Goal: Task Accomplishment & Management: Use online tool/utility

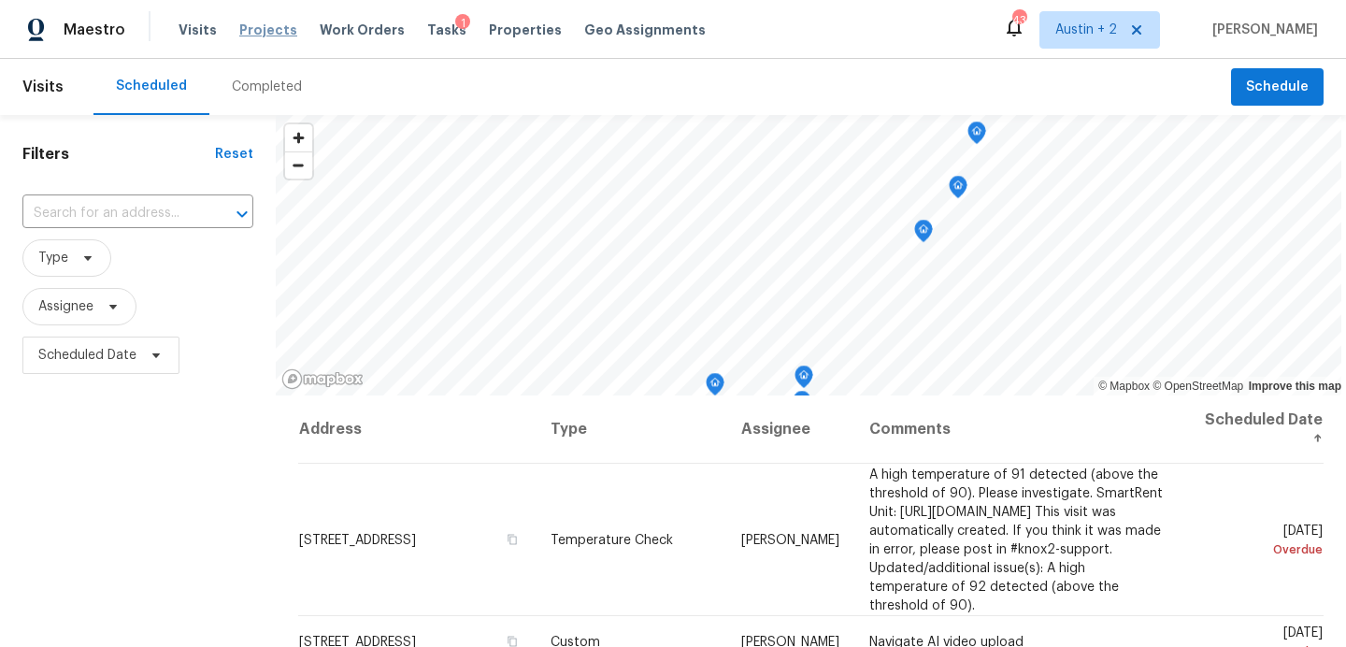
scroll to position [26, 0]
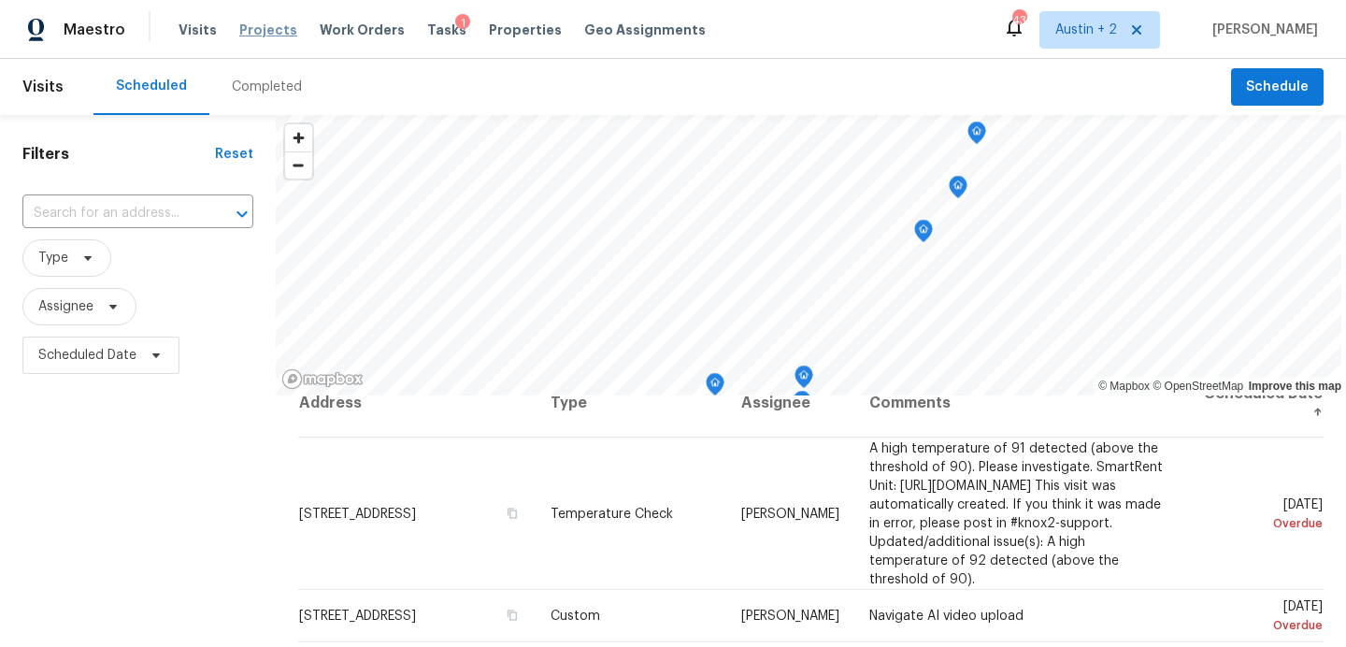
click at [239, 34] on span "Projects" at bounding box center [268, 30] width 58 height 19
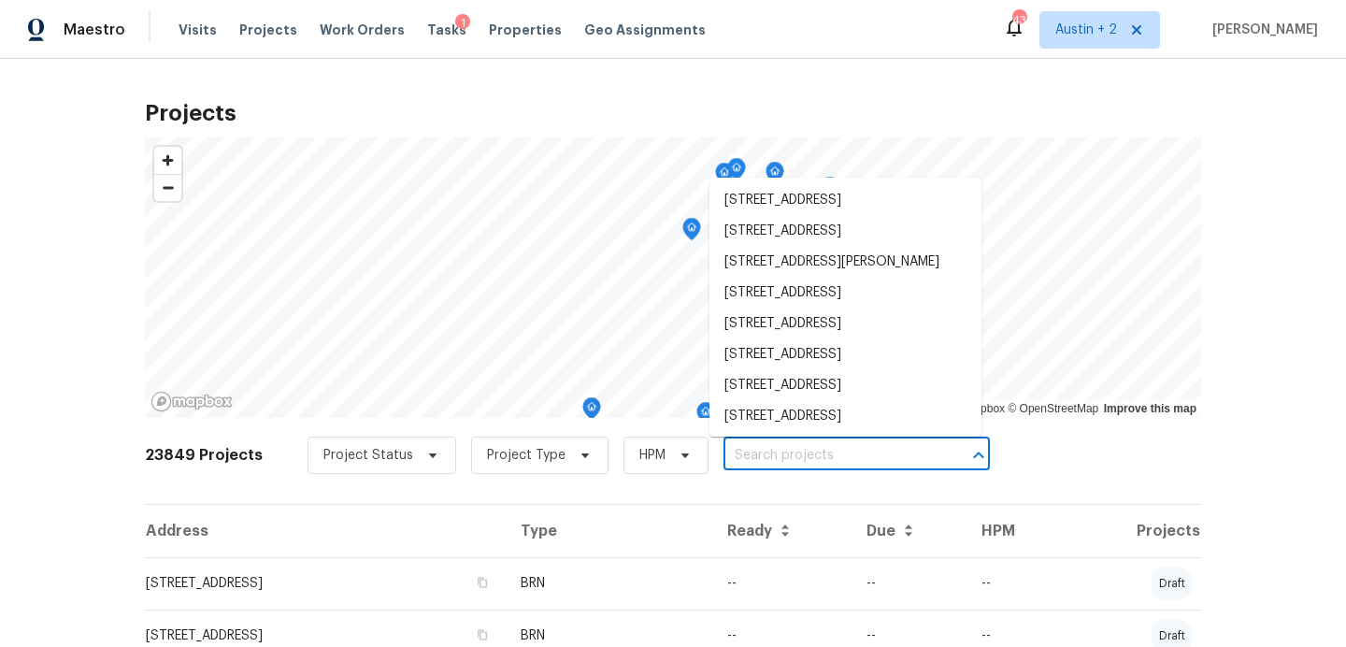
click at [784, 451] on input "text" at bounding box center [830, 455] width 214 height 29
paste input "[STREET_ADDRESS]"
type input "[STREET_ADDRESS]"
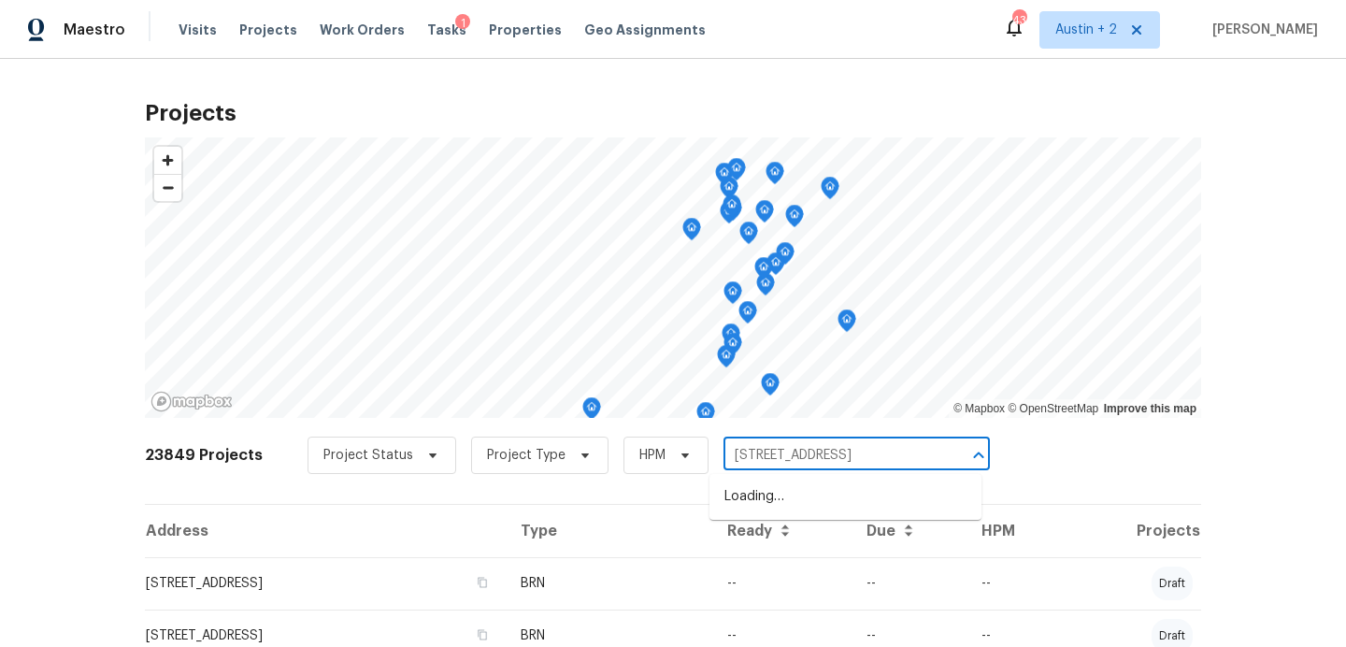
scroll to position [0, 17]
click at [766, 516] on ul "[STREET_ADDRESS]" at bounding box center [845, 497] width 272 height 46
click at [752, 500] on li "[STREET_ADDRESS]" at bounding box center [845, 496] width 272 height 31
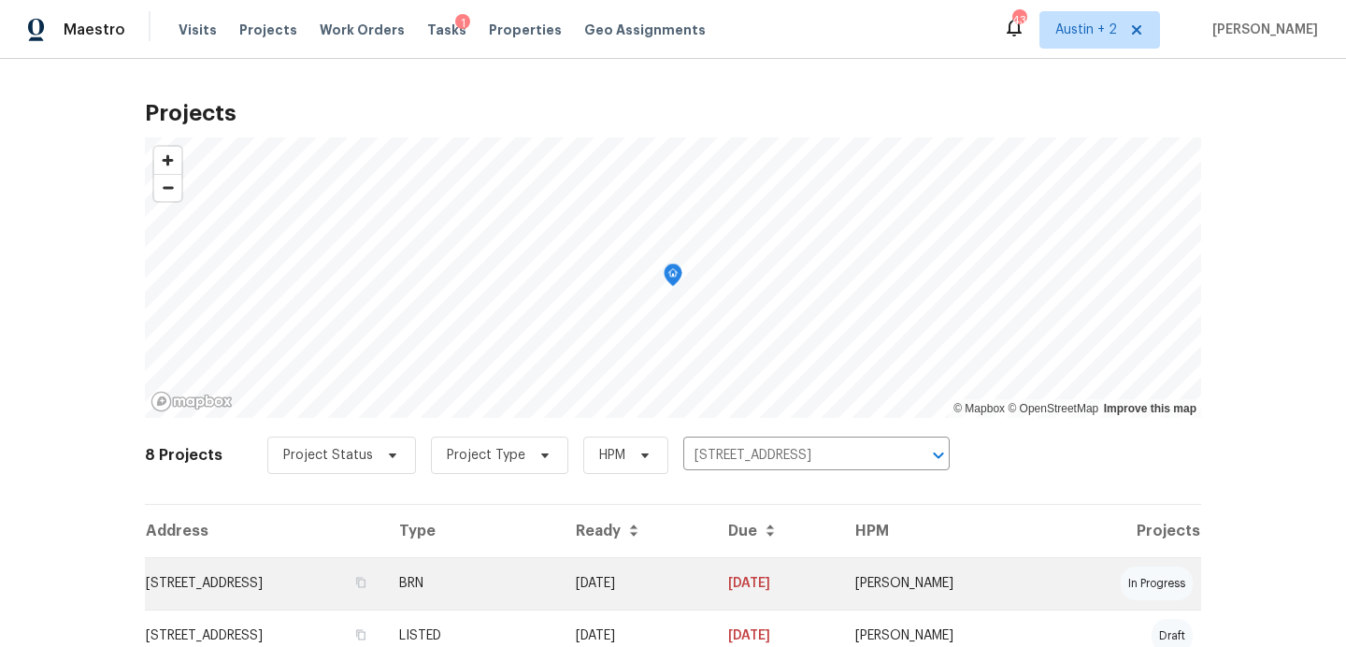
click at [251, 569] on td "[STREET_ADDRESS]" at bounding box center [264, 583] width 239 height 52
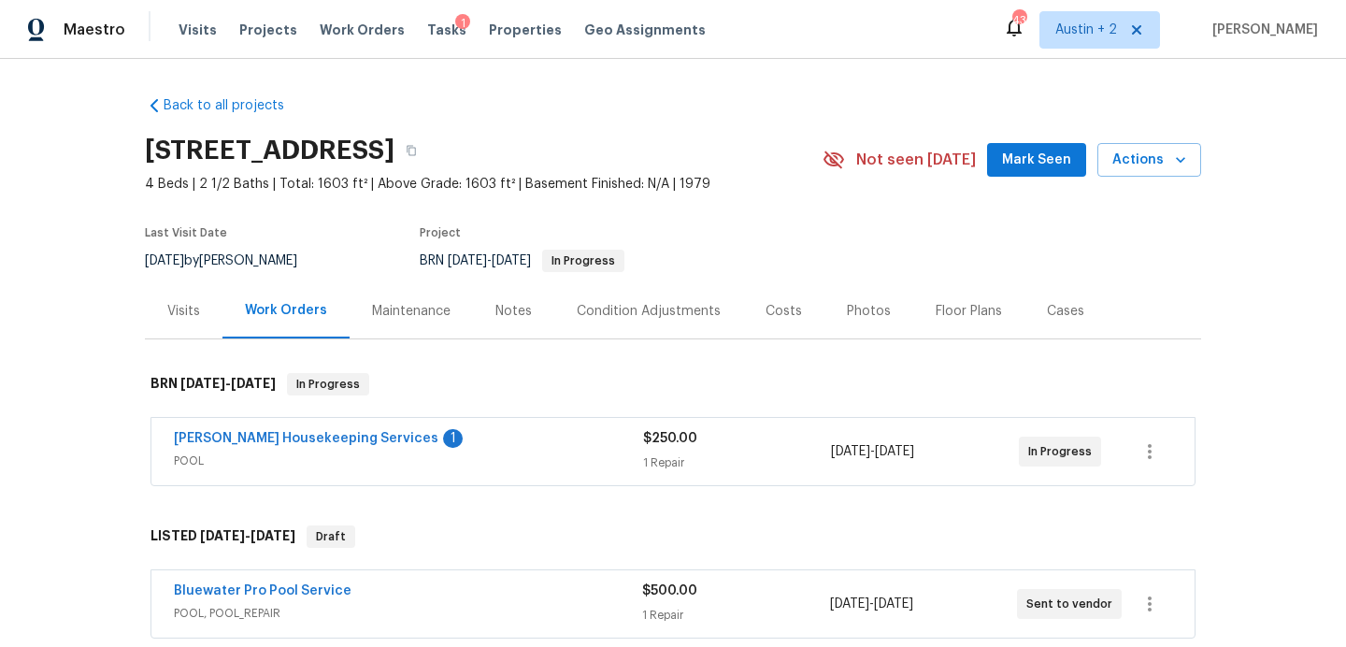
click at [1010, 140] on div "3424 Clarksburg Dr, Austin, TX 78745 4 Beds | 2 1/2 Baths | Total: 1603 ft² | A…" at bounding box center [673, 159] width 1056 height 67
click at [1012, 154] on span "Mark Seen" at bounding box center [1036, 160] width 69 height 23
click at [601, 415] on div "Arelis Housekeeping Services 1 POOL $250.00 1 Repair 9/25/2025 - 9/26/2025 In P…" at bounding box center [673, 453] width 1056 height 78
click at [594, 435] on div "Arelis Housekeeping Services 1" at bounding box center [408, 440] width 469 height 22
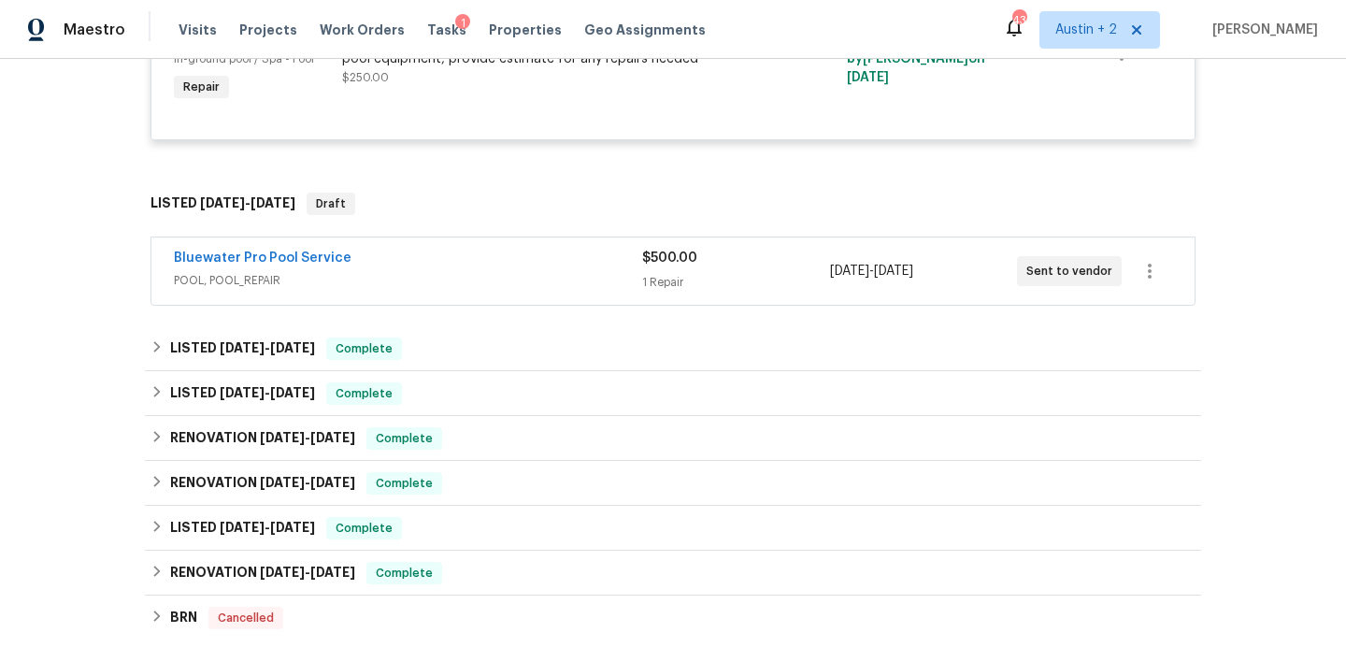
scroll to position [517, 0]
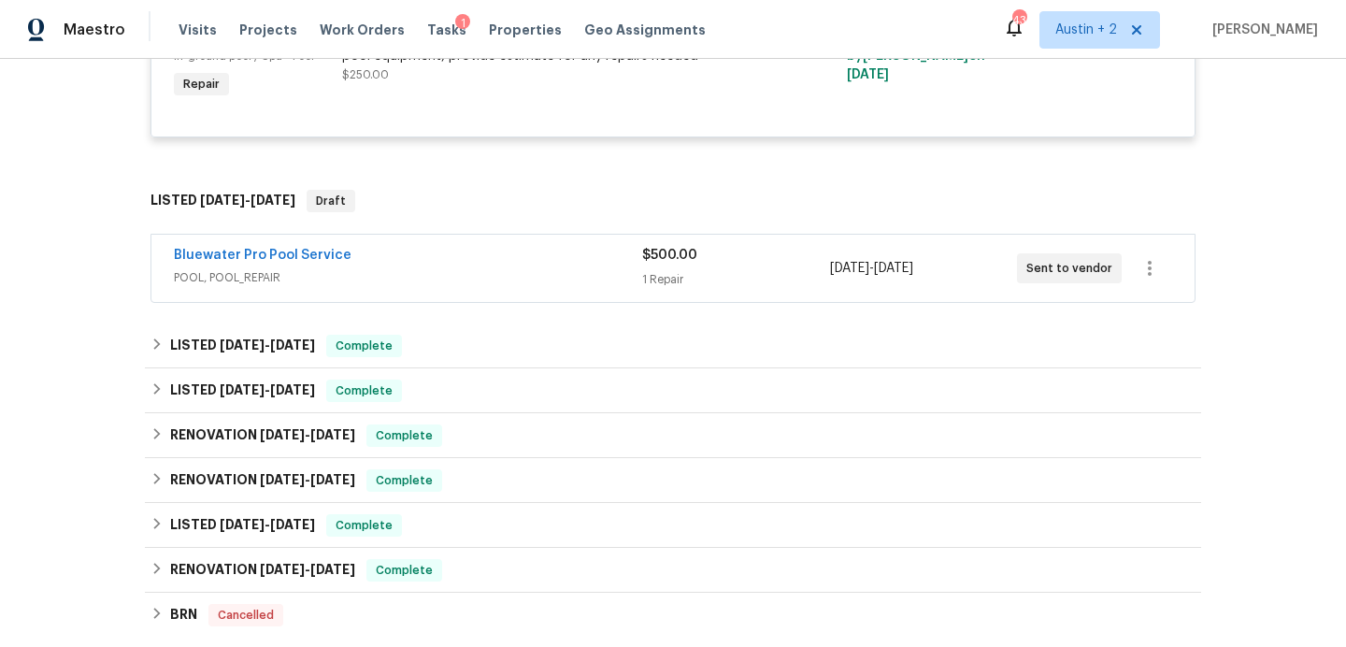
click at [544, 273] on span "POOL, POOL_REPAIR" at bounding box center [408, 277] width 468 height 19
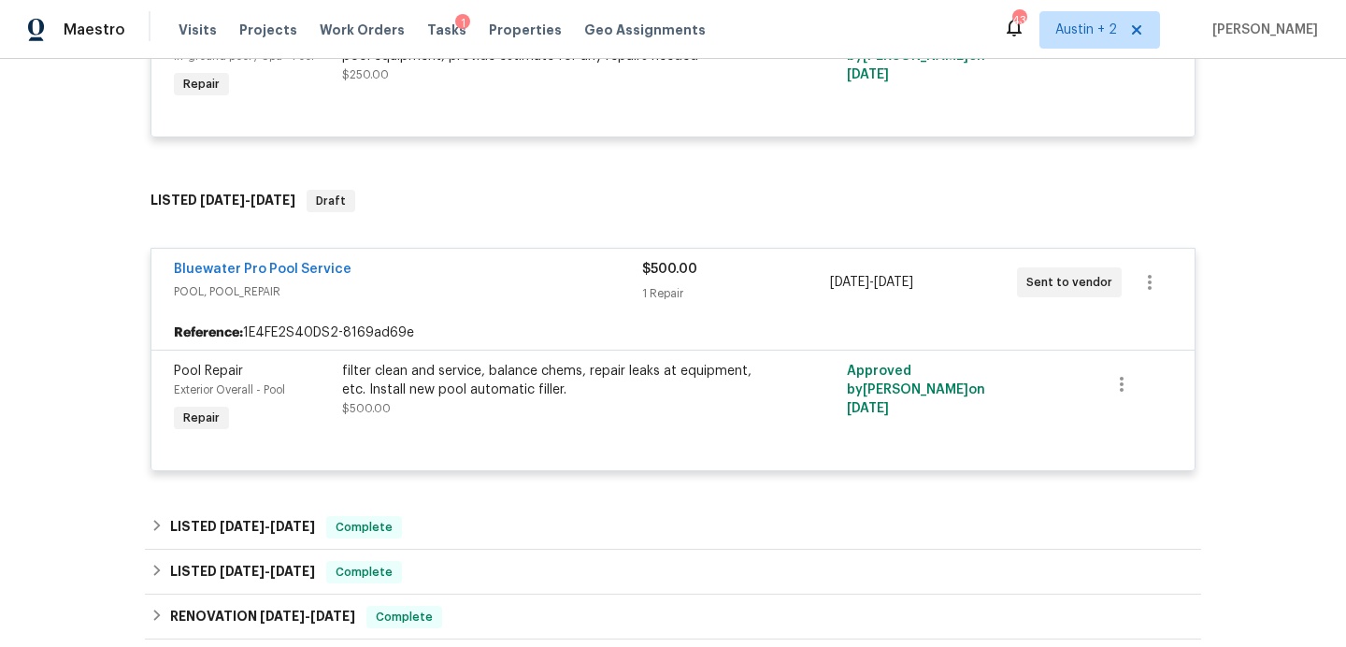
scroll to position [297, 0]
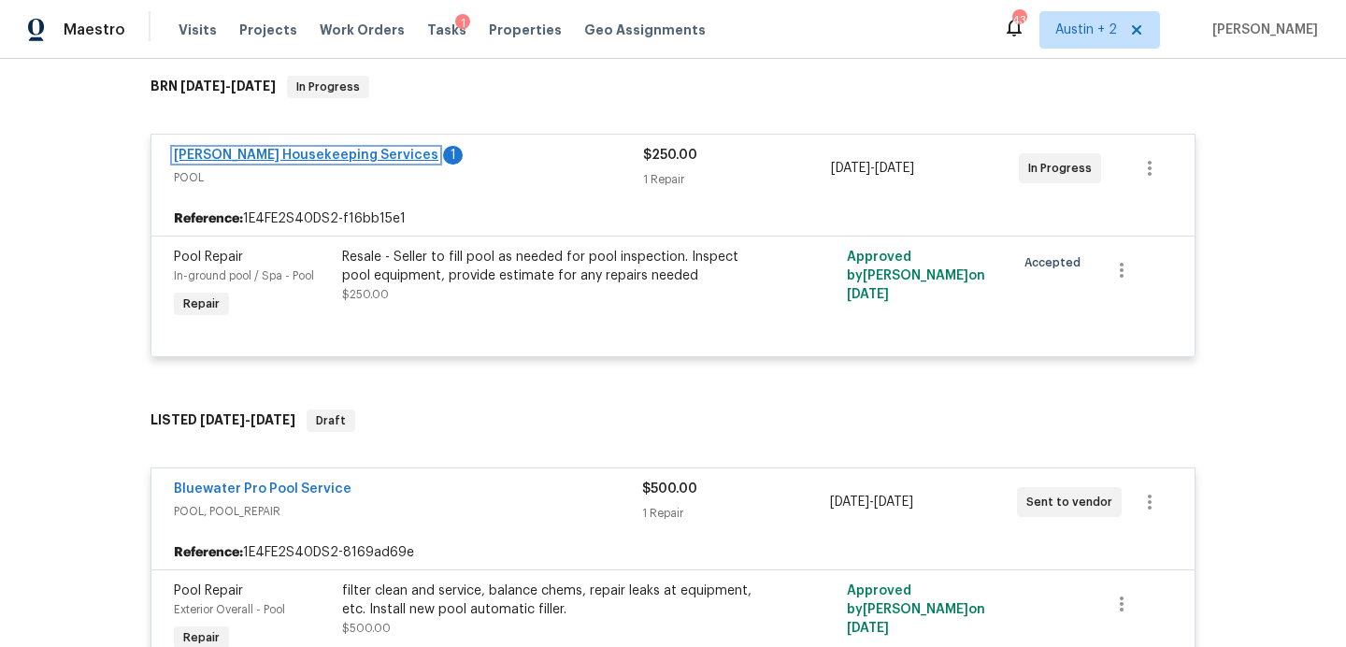
click at [291, 158] on link "[PERSON_NAME] Housekeeping Services" at bounding box center [306, 155] width 265 height 13
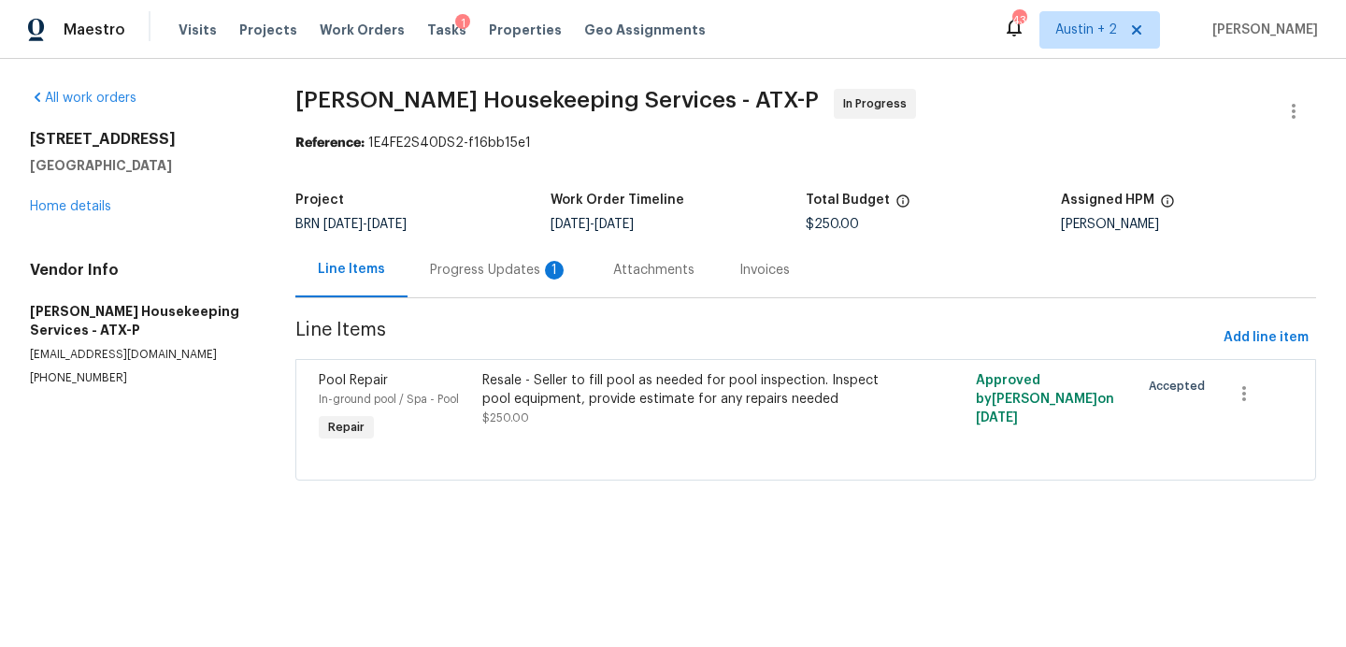
click at [492, 276] on div "Progress Updates 1" at bounding box center [499, 270] width 138 height 19
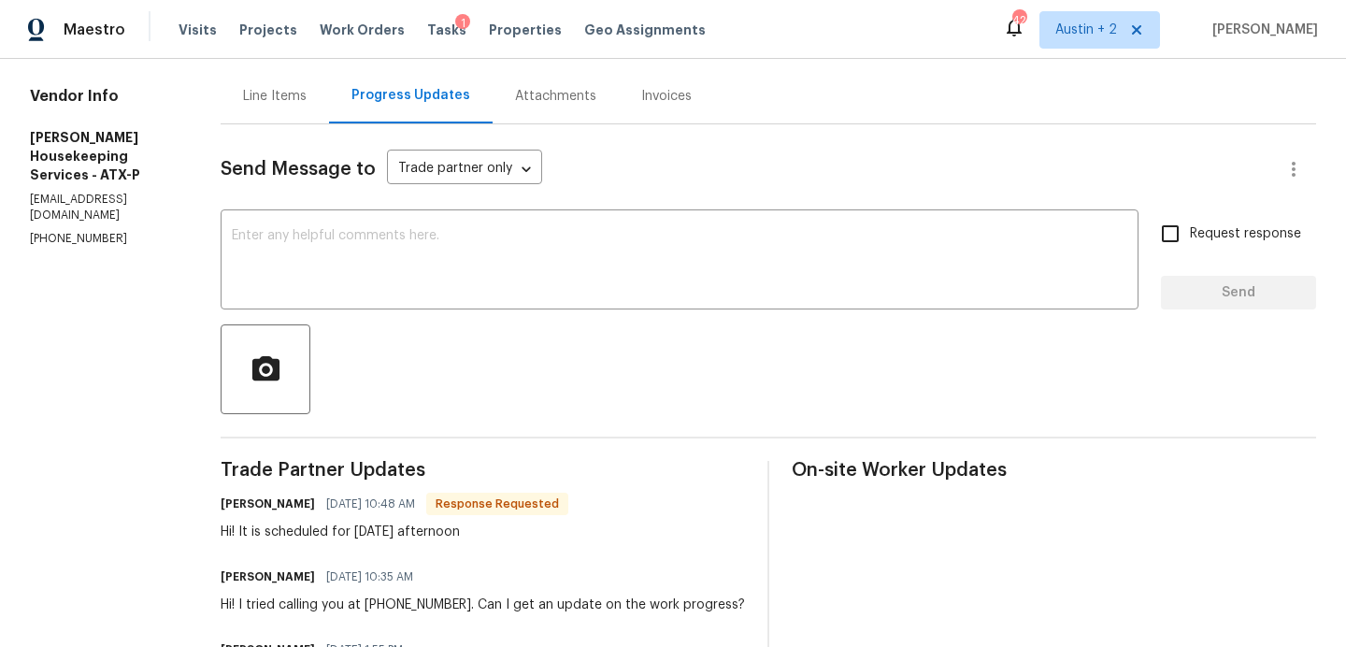
scroll to position [172, 0]
click at [419, 288] on textarea at bounding box center [679, 263] width 895 height 65
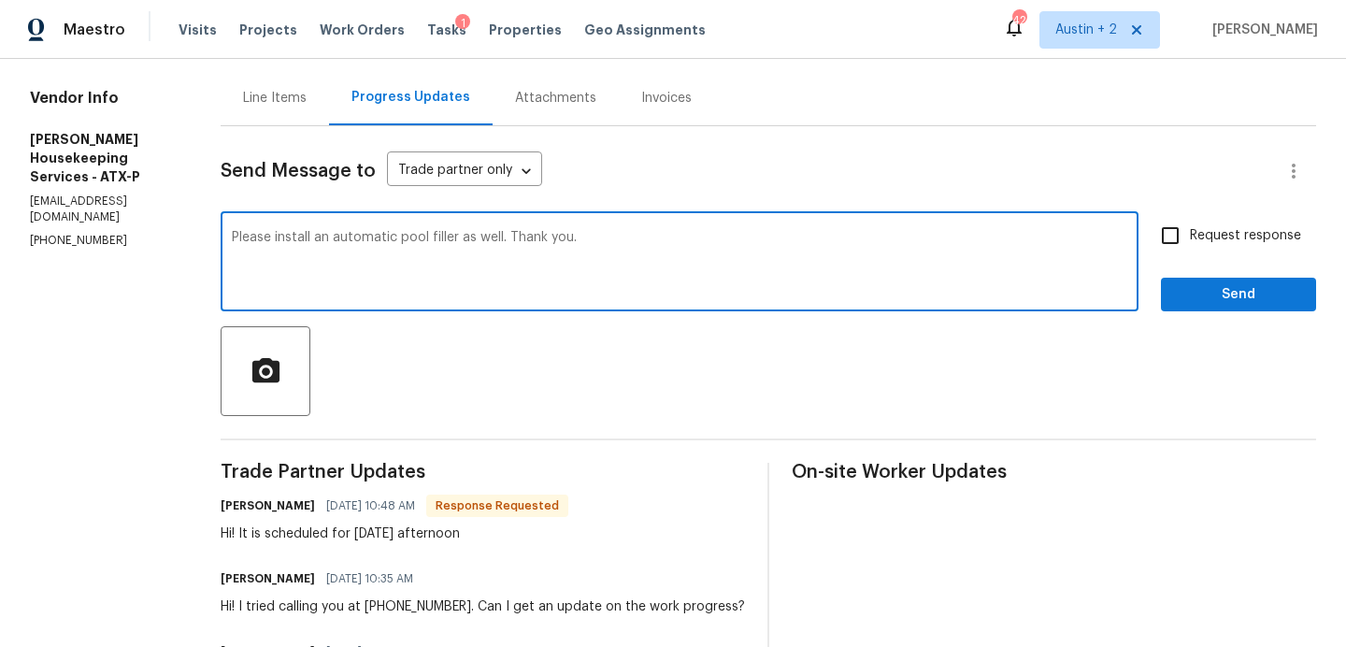
type textarea "Please install an automatic pool filler as well. Thank you."
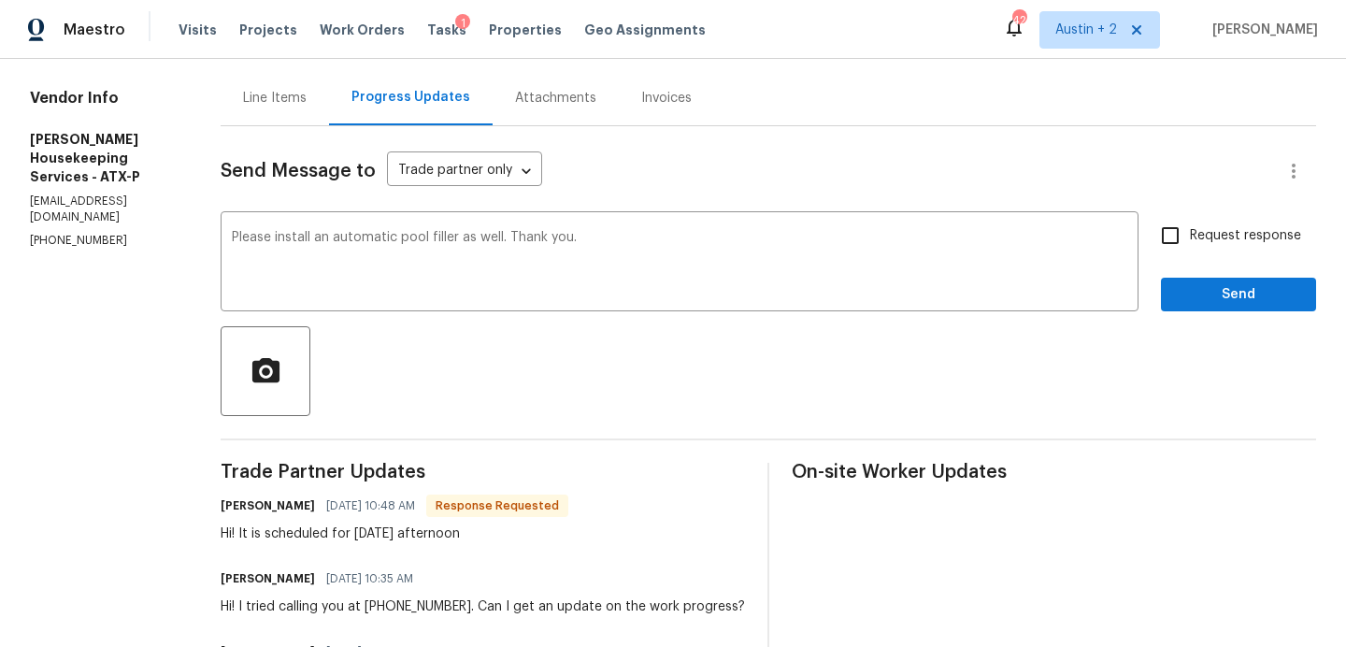
click at [1257, 230] on span "Request response" at bounding box center [1245, 236] width 111 height 20
click at [1190, 230] on input "Request response" at bounding box center [1170, 235] width 39 height 39
checkbox input "true"
click at [1257, 302] on span "Send" at bounding box center [1238, 294] width 125 height 23
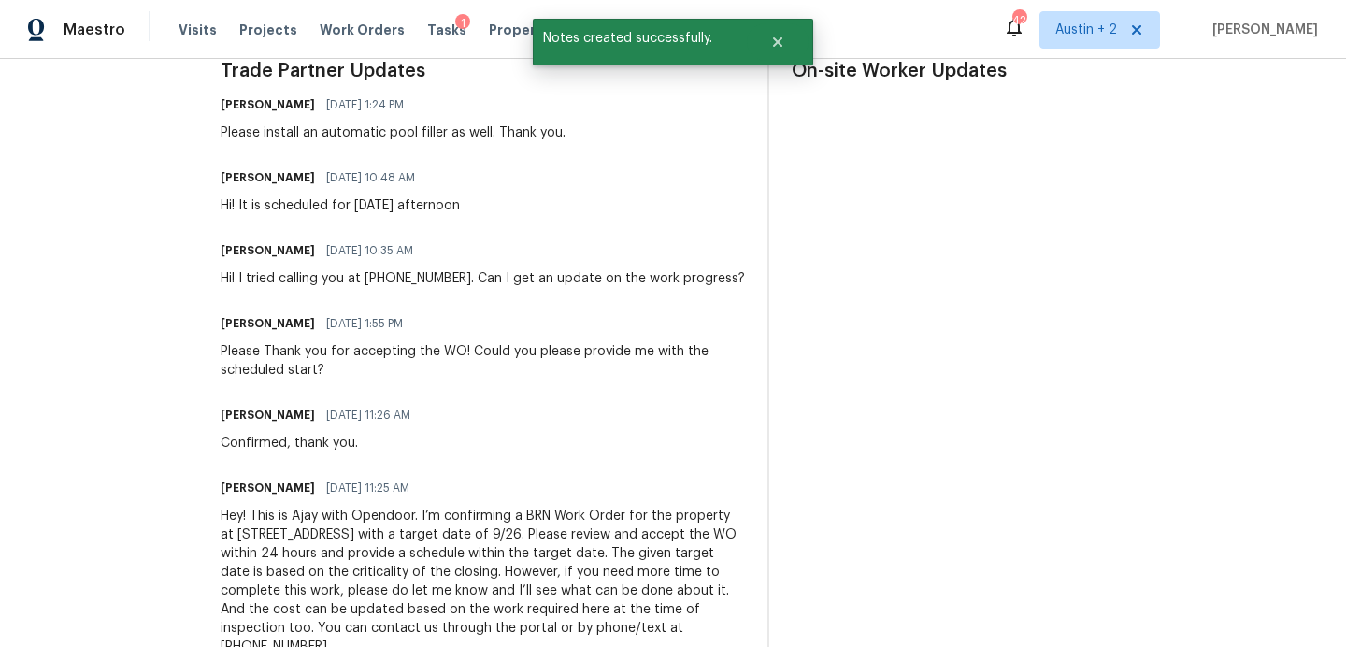
scroll to position [635, 0]
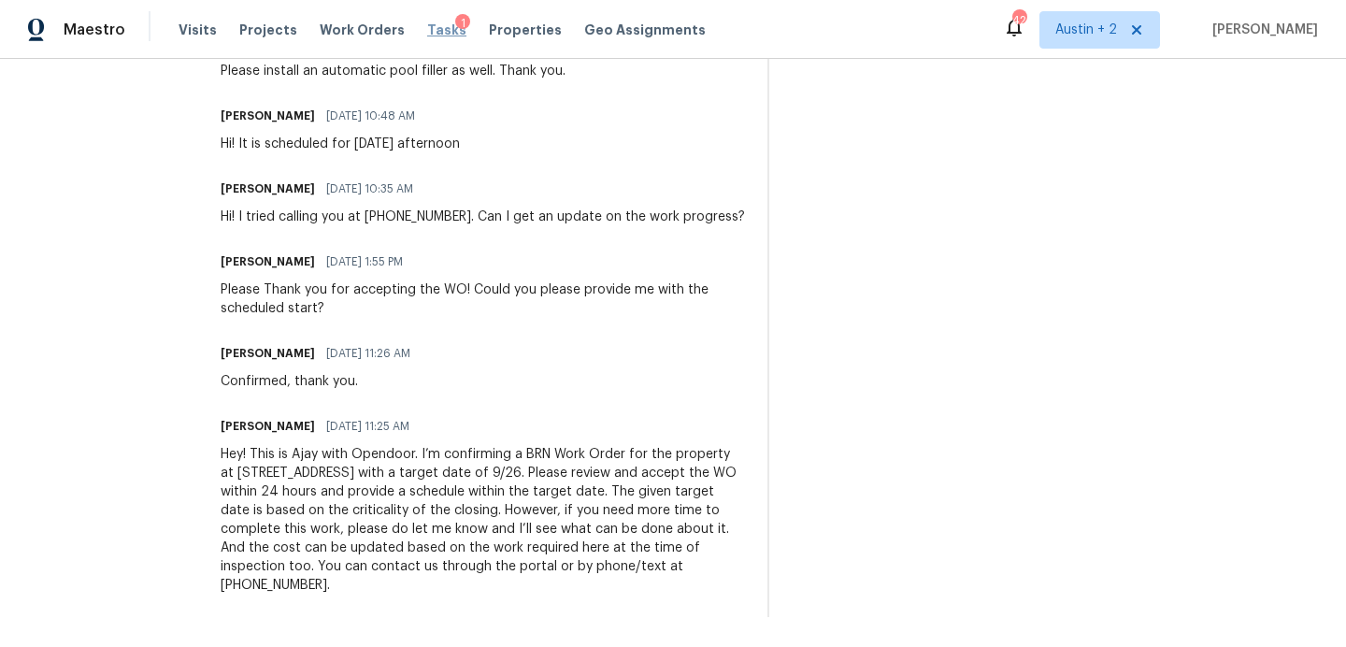
click at [427, 31] on span "Tasks" at bounding box center [446, 29] width 39 height 13
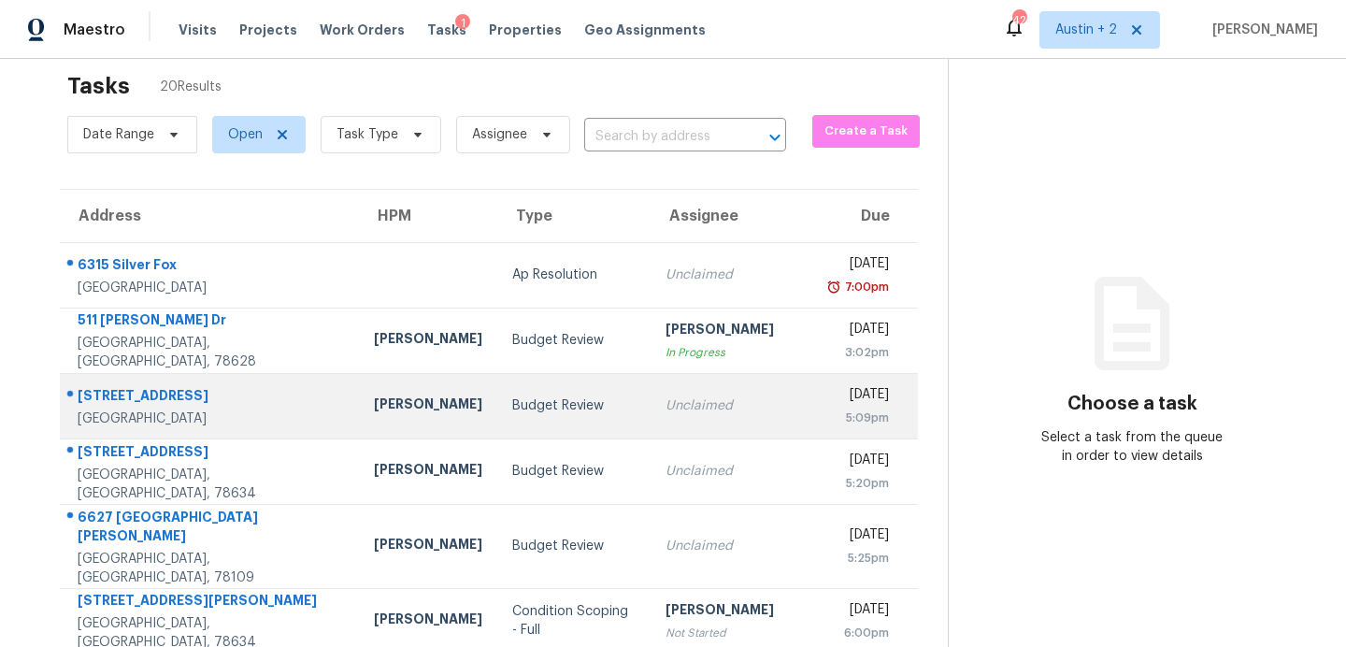
scroll to position [24, 0]
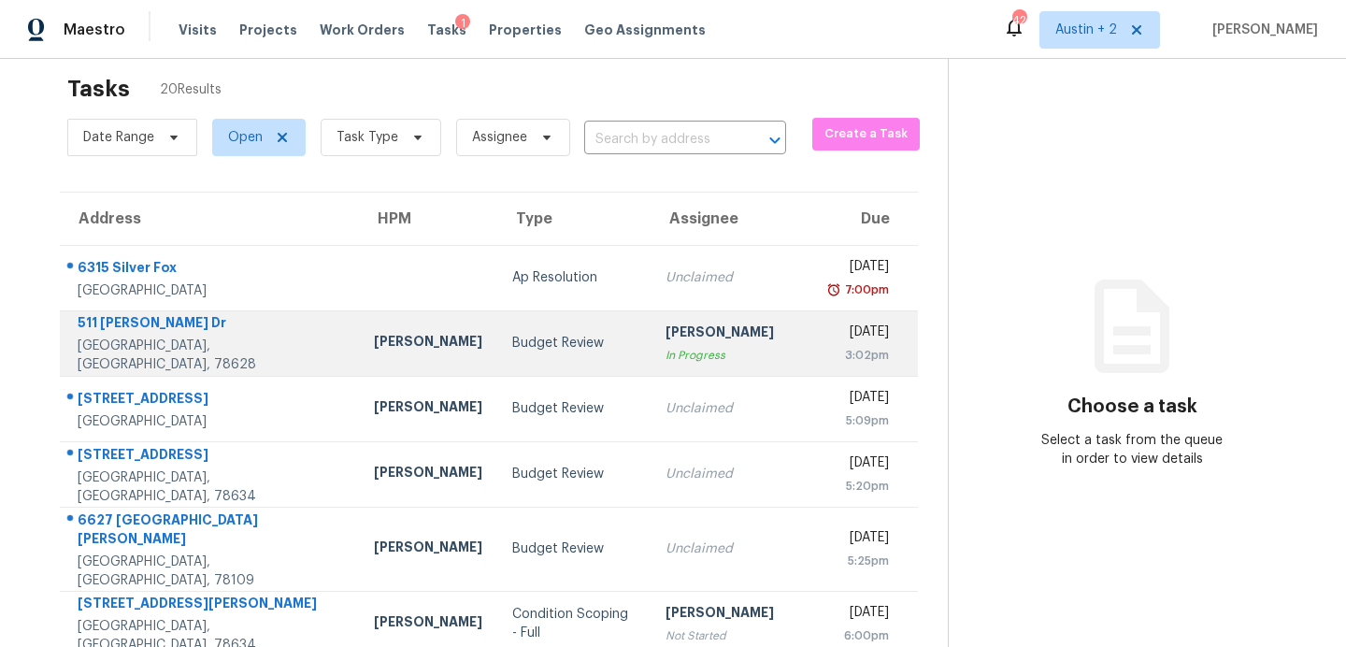
click at [497, 365] on td "Budget Review" at bounding box center [574, 342] width 154 height 65
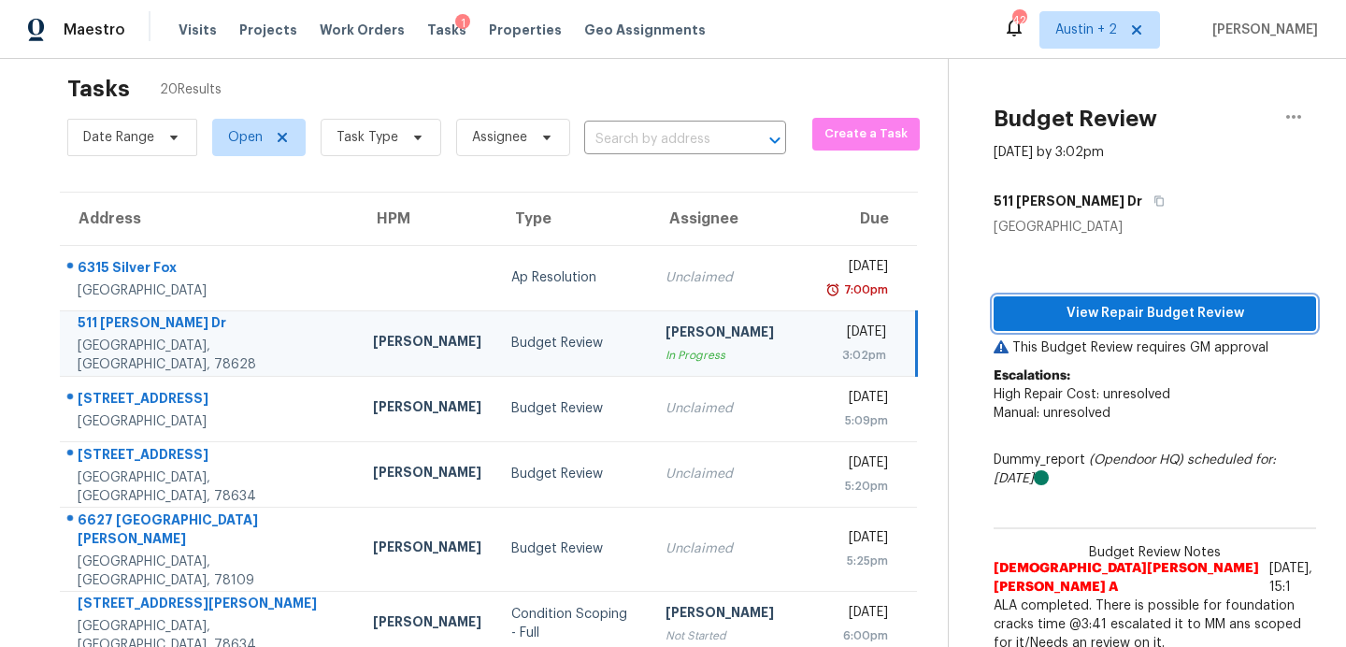
click at [1053, 324] on button "View Repair Budget Review" at bounding box center [1155, 313] width 322 height 35
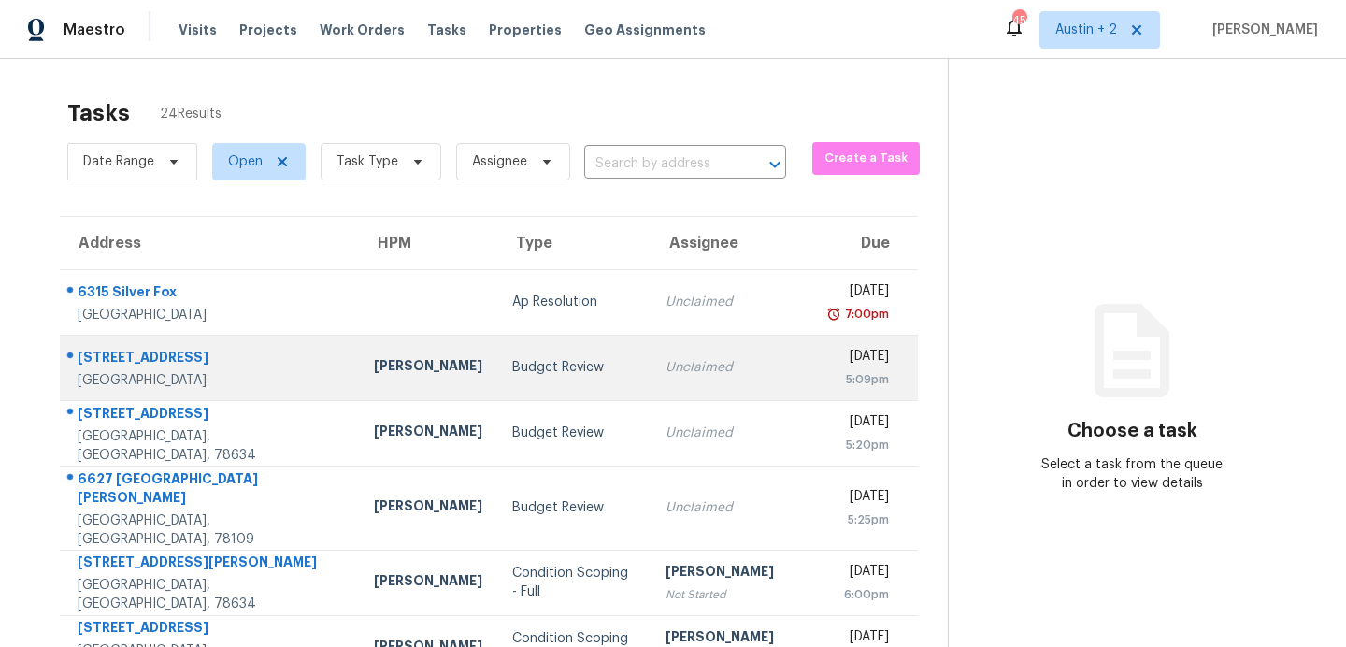
click at [512, 374] on div "Budget Review" at bounding box center [574, 367] width 124 height 19
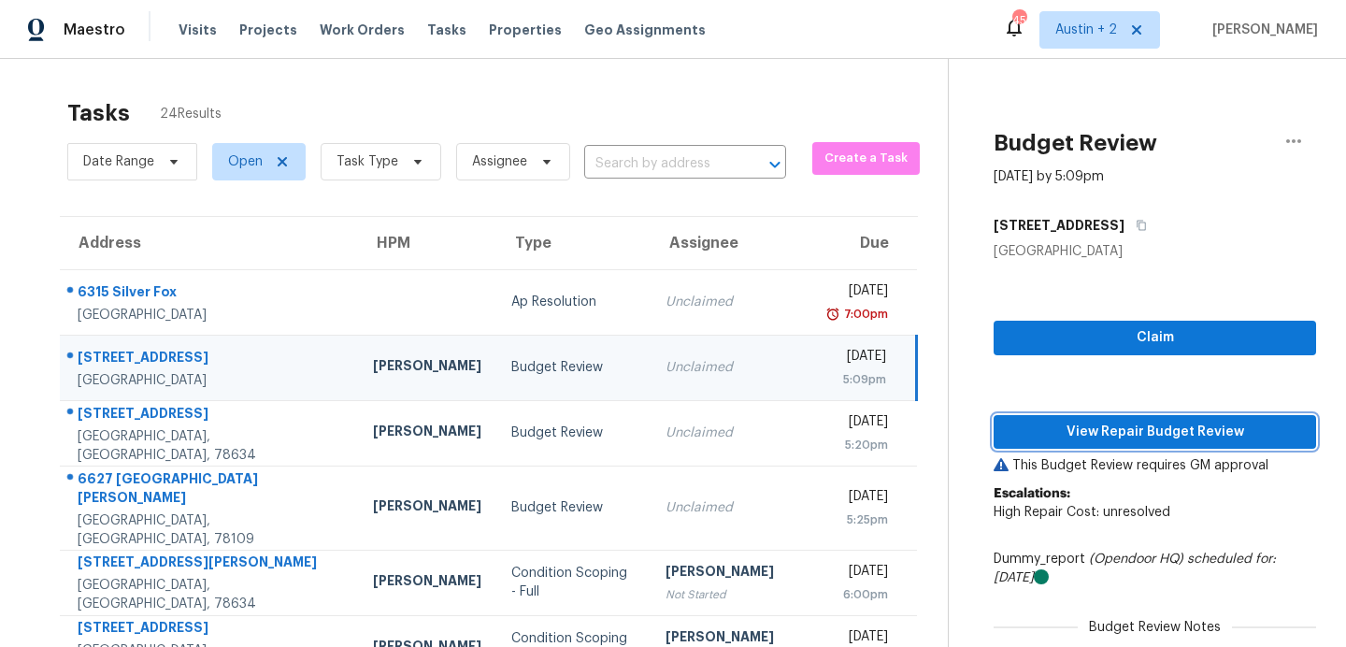
click at [1094, 426] on span "View Repair Budget Review" at bounding box center [1155, 432] width 293 height 23
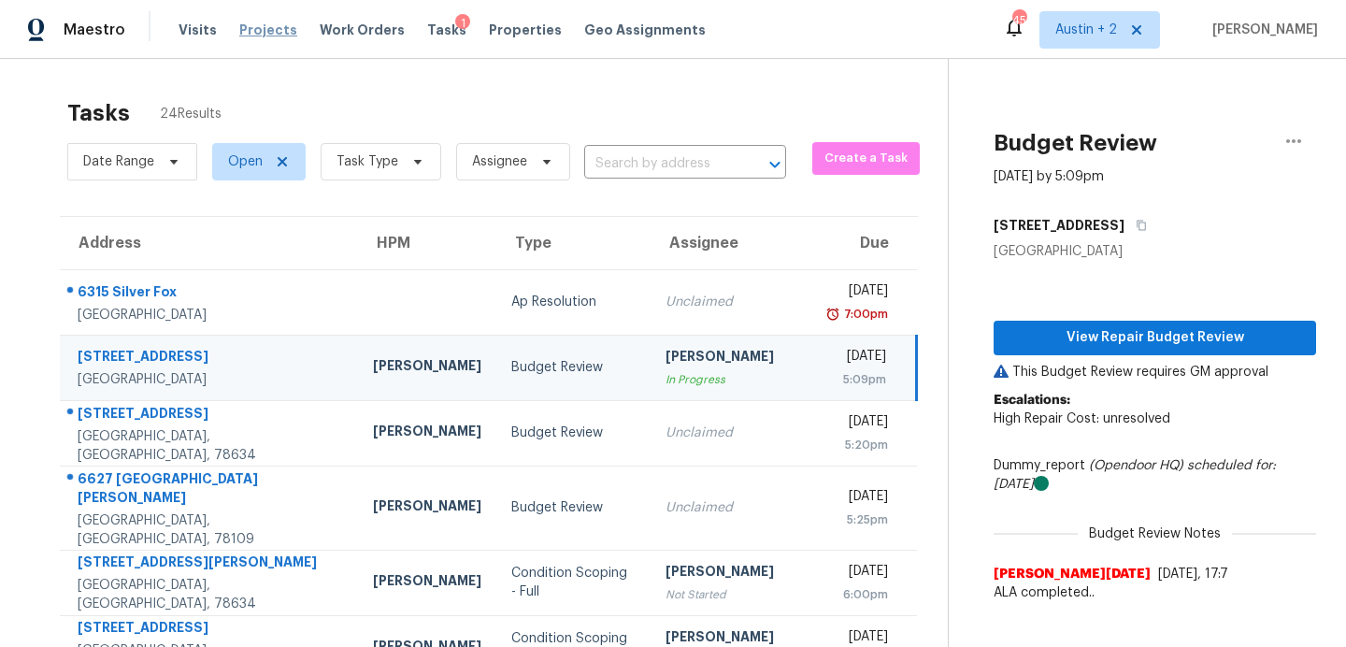
click at [263, 30] on span "Projects" at bounding box center [268, 30] width 58 height 19
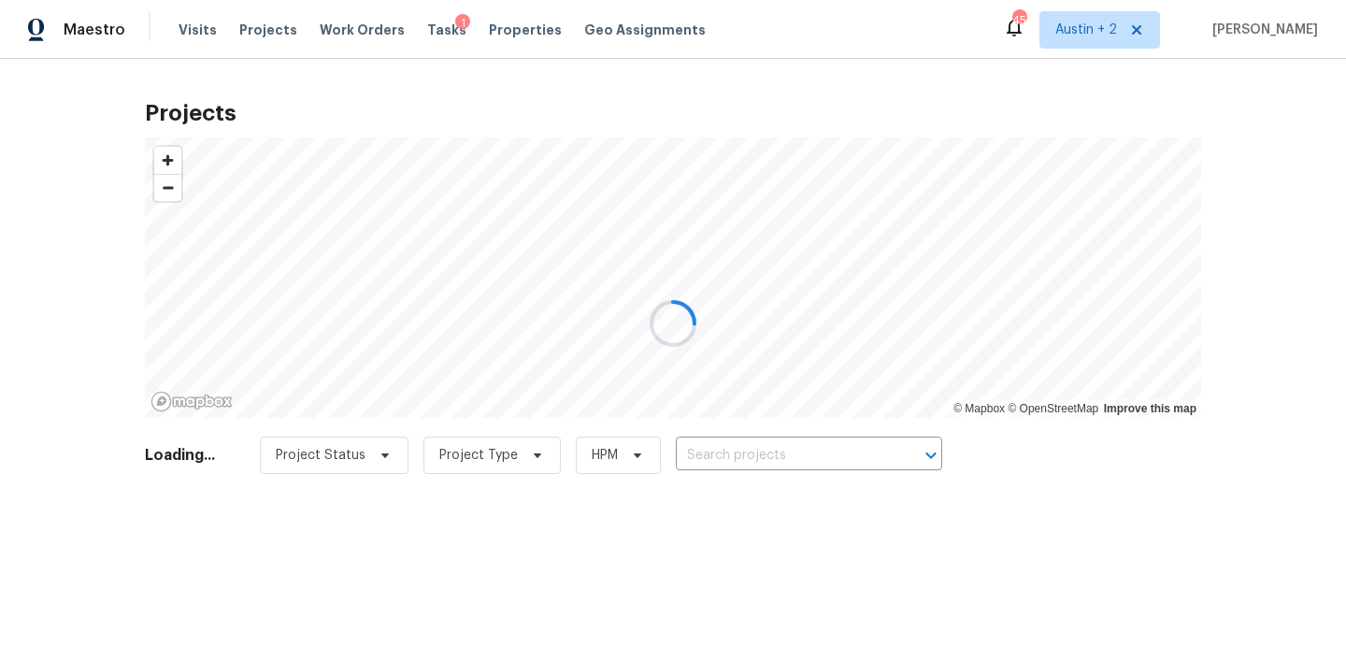
click at [695, 451] on div at bounding box center [673, 323] width 1346 height 647
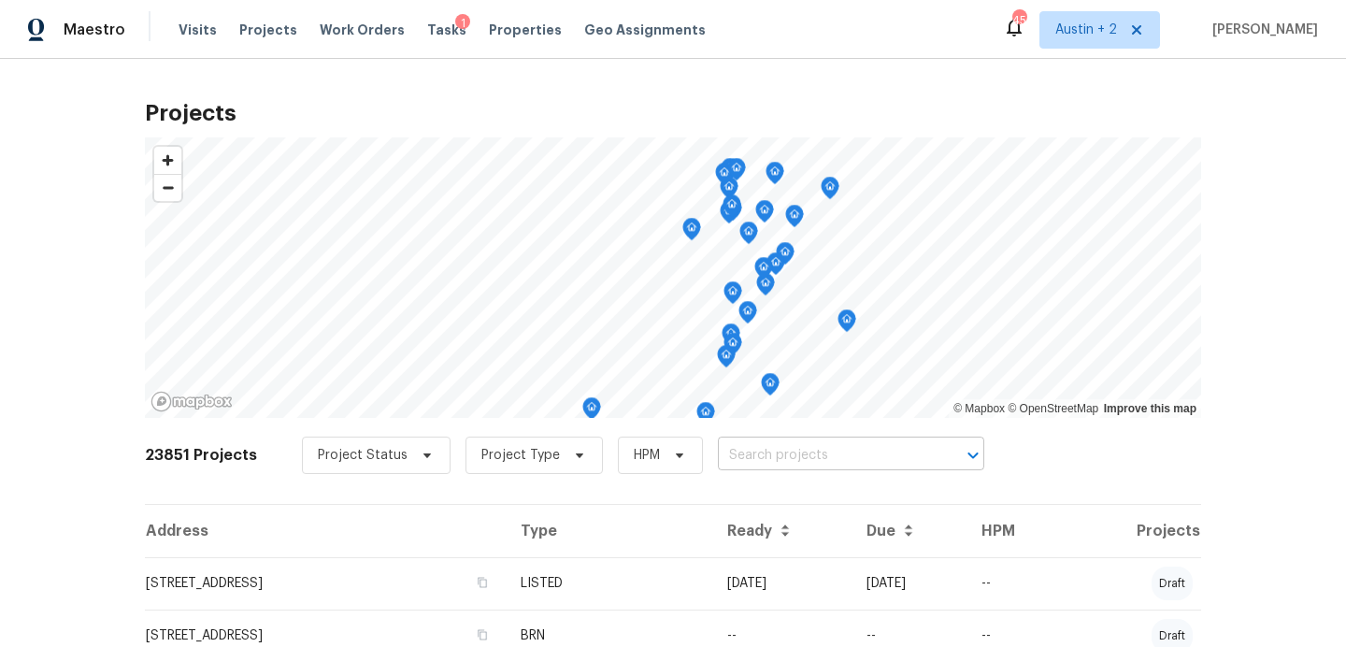
click at [723, 449] on input "text" at bounding box center [825, 455] width 214 height 29
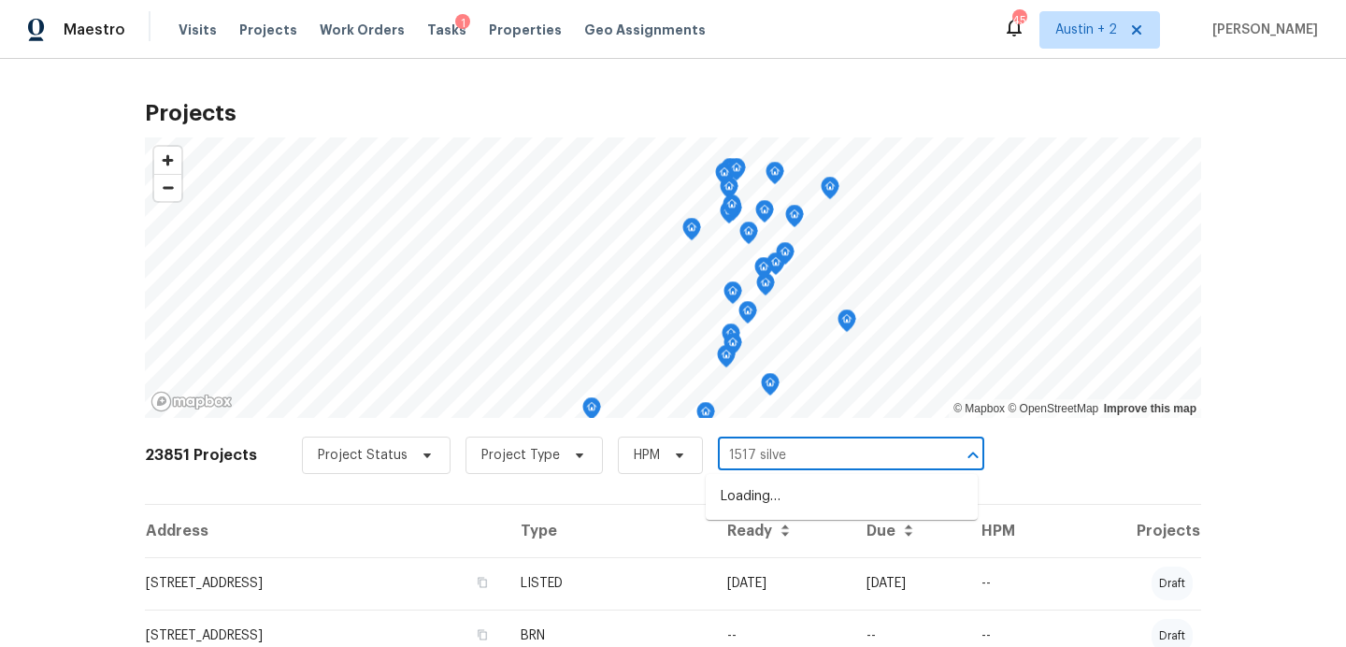
type input "1517 silver"
click at [760, 512] on li "[STREET_ADDRESS]" at bounding box center [842, 496] width 272 height 31
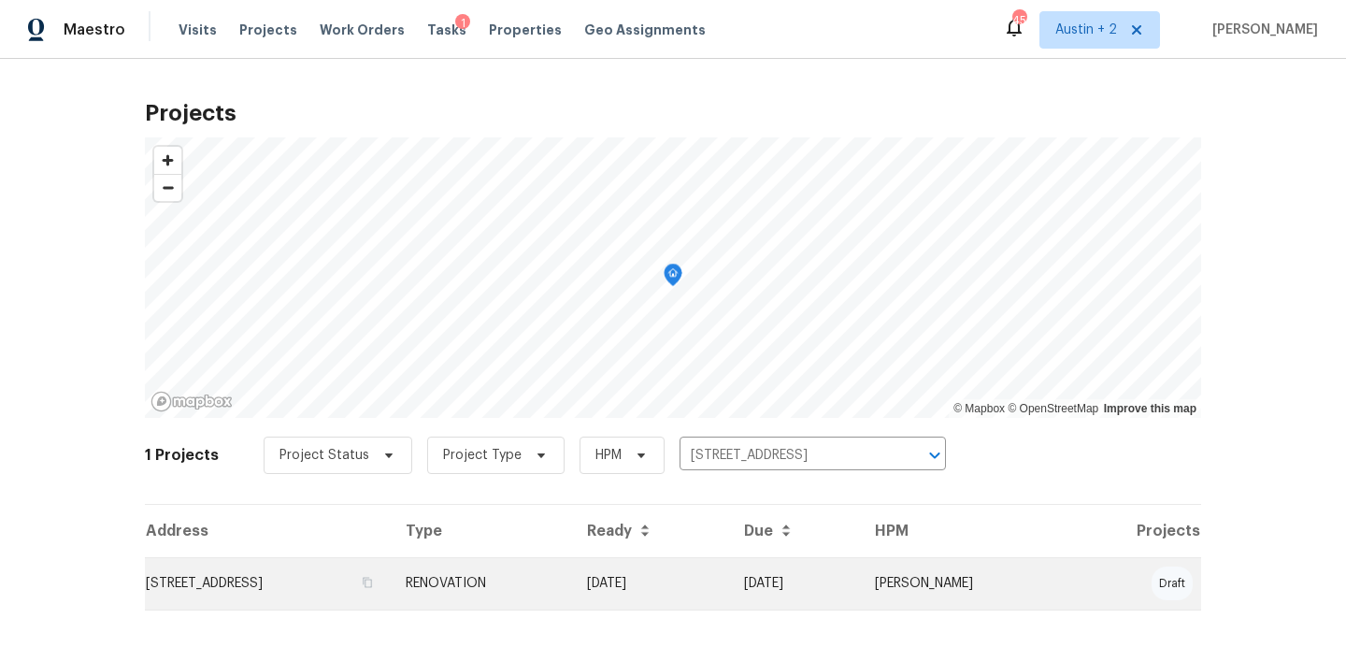
click at [240, 578] on td "[STREET_ADDRESS]" at bounding box center [268, 583] width 246 height 52
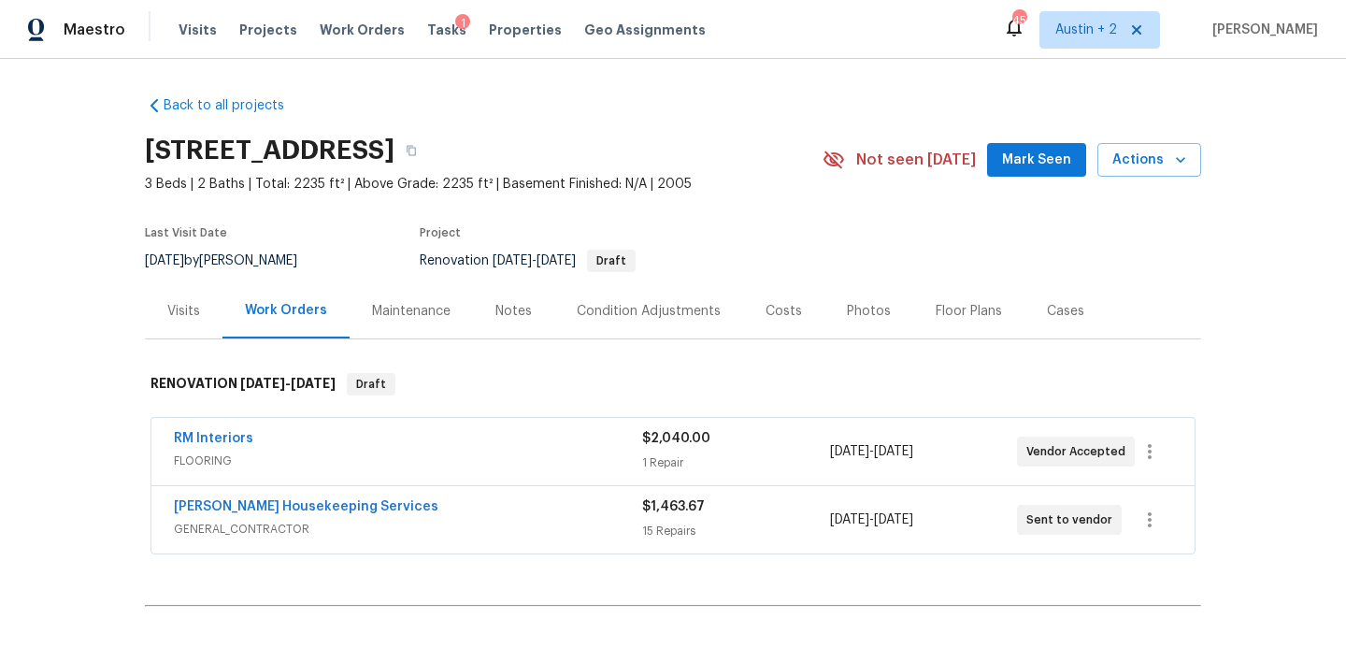
click at [1052, 150] on span "Mark Seen" at bounding box center [1036, 160] width 69 height 23
click at [167, 312] on div "Visits" at bounding box center [183, 311] width 33 height 19
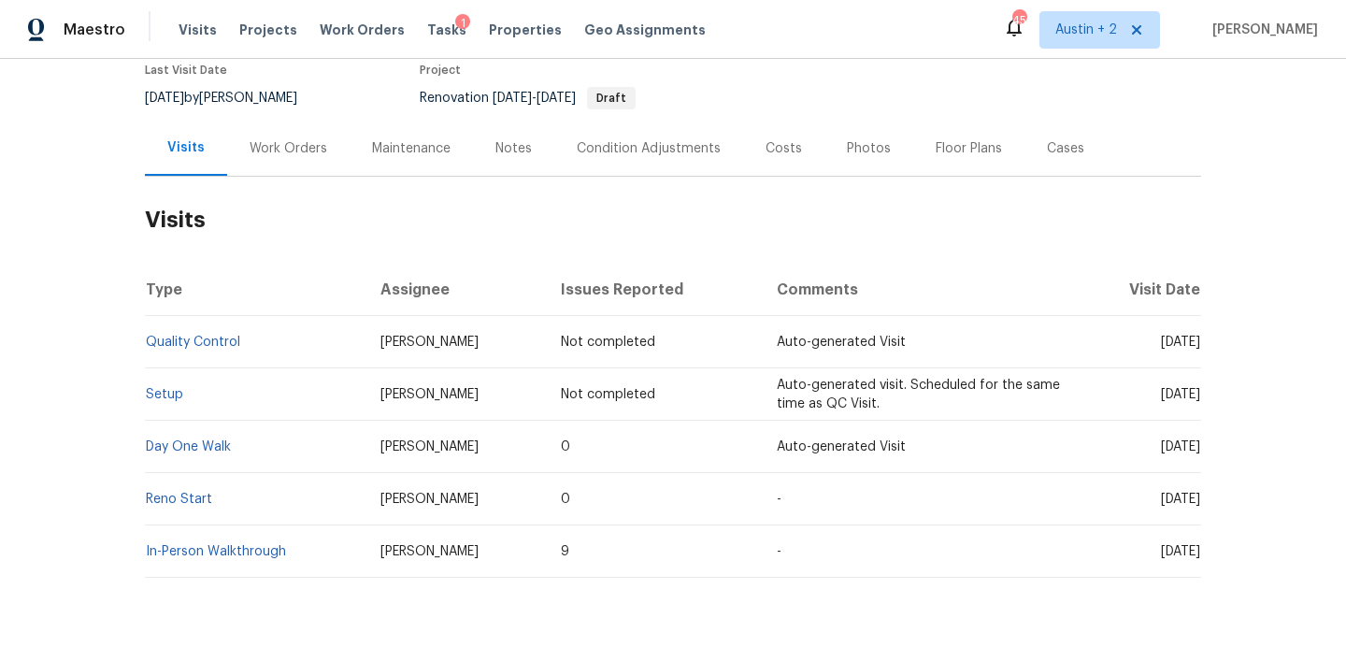
scroll to position [164, 0]
click at [786, 150] on div "Costs" at bounding box center [784, 147] width 36 height 19
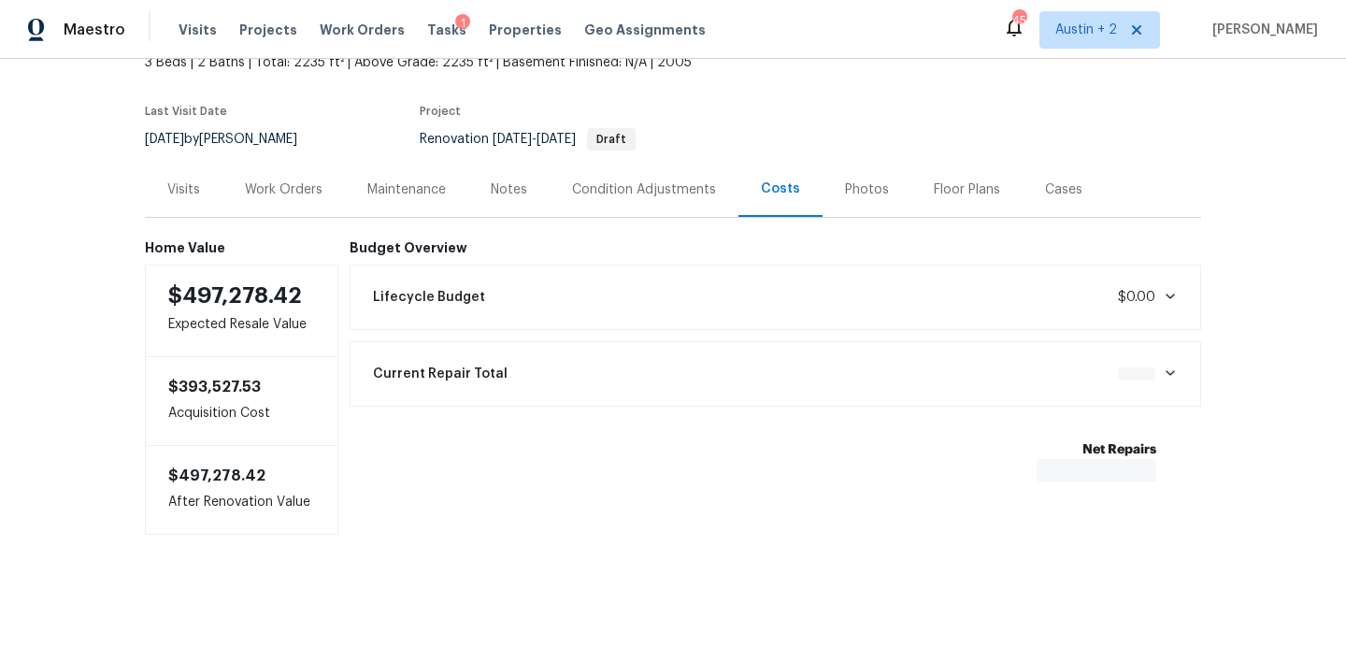
scroll to position [122, 0]
click at [522, 198] on div "Notes" at bounding box center [508, 189] width 81 height 55
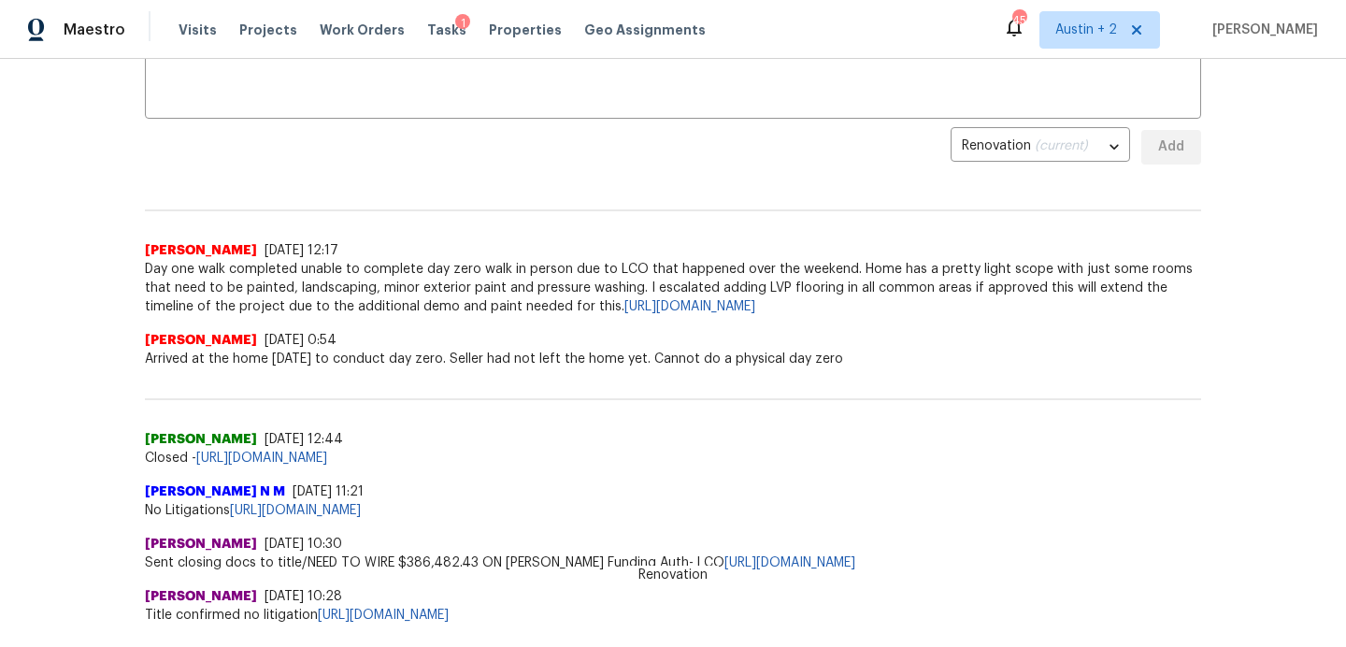
scroll to position [369, 0]
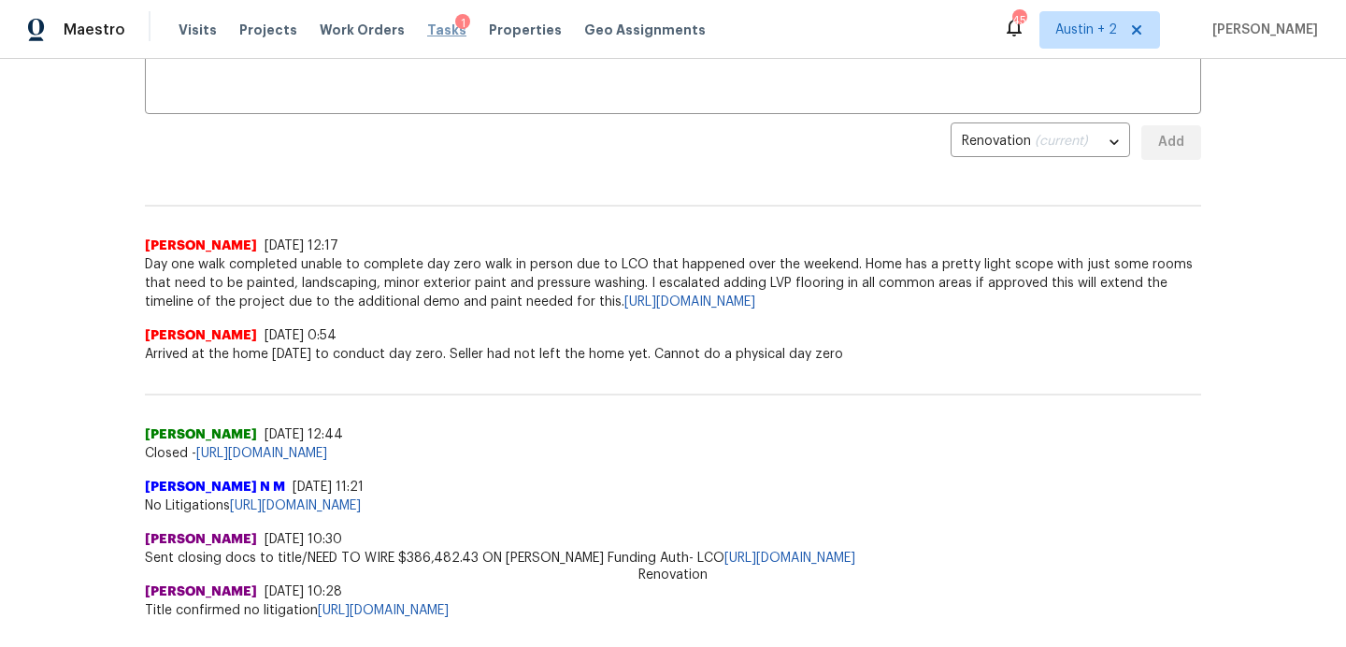
click at [427, 23] on span "Tasks" at bounding box center [446, 29] width 39 height 13
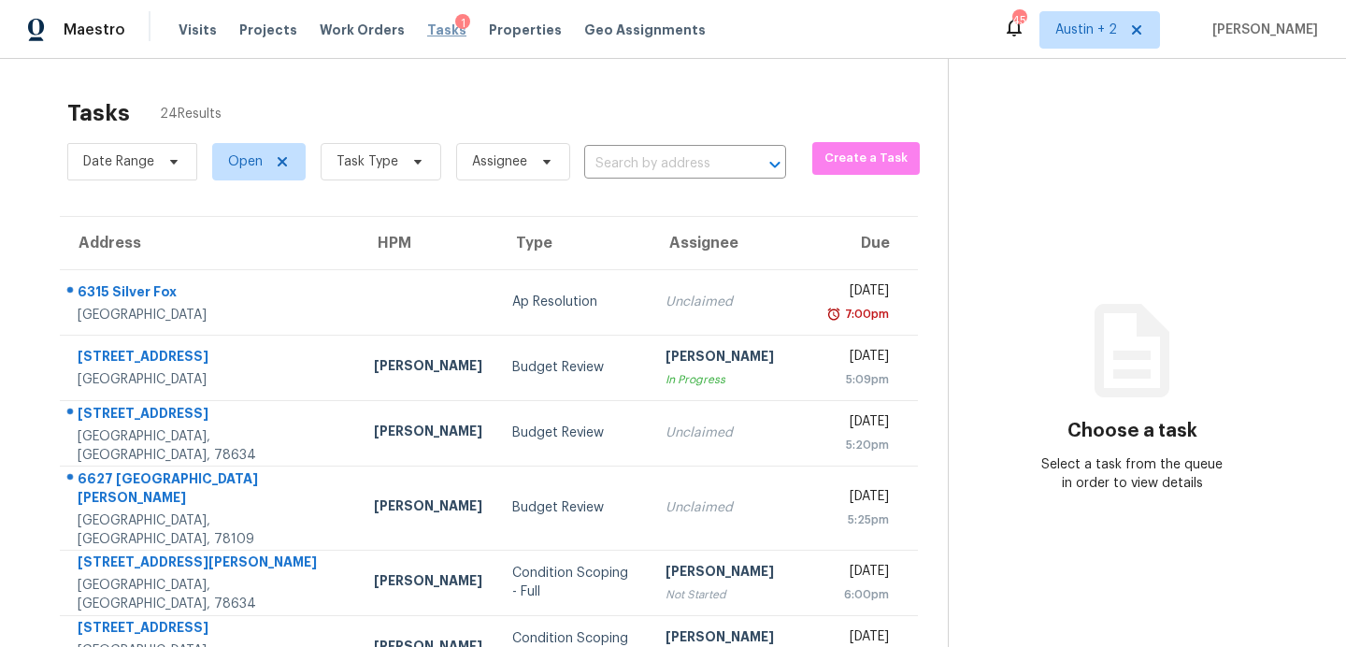
click at [427, 30] on span "Tasks" at bounding box center [446, 29] width 39 height 13
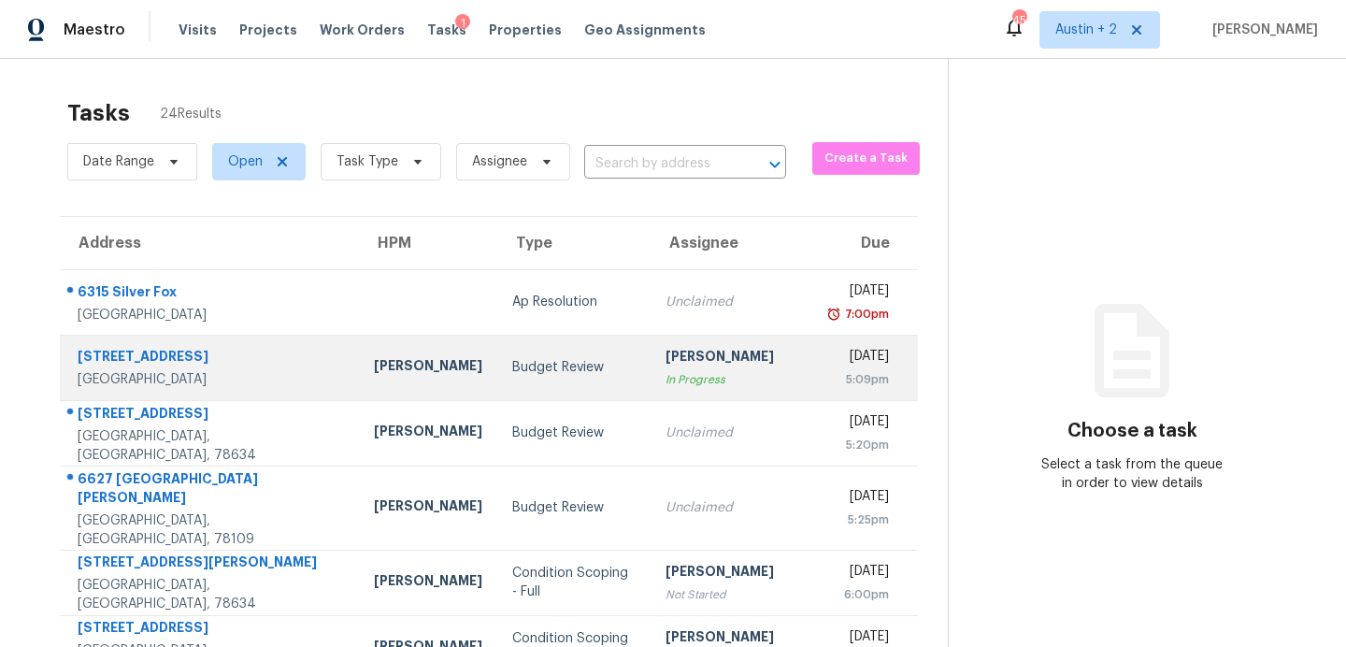
click at [512, 365] on div "Budget Review" at bounding box center [574, 367] width 124 height 19
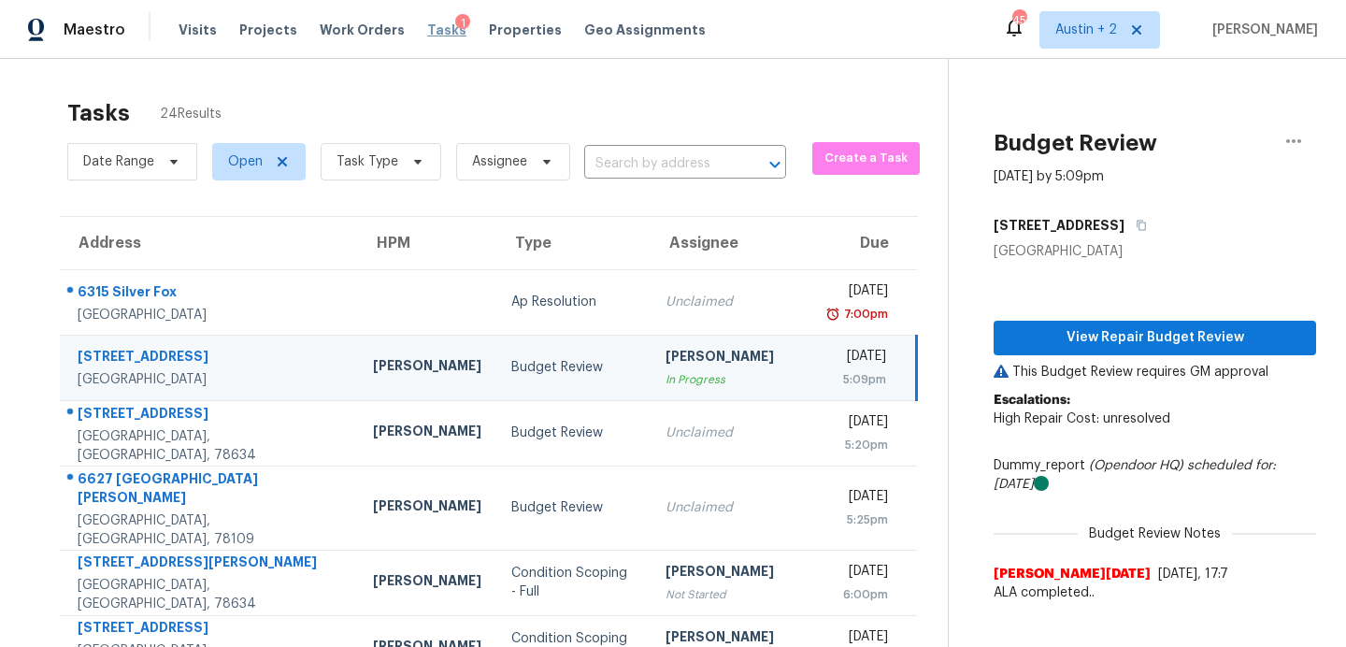
click at [431, 32] on span "Tasks" at bounding box center [446, 29] width 39 height 13
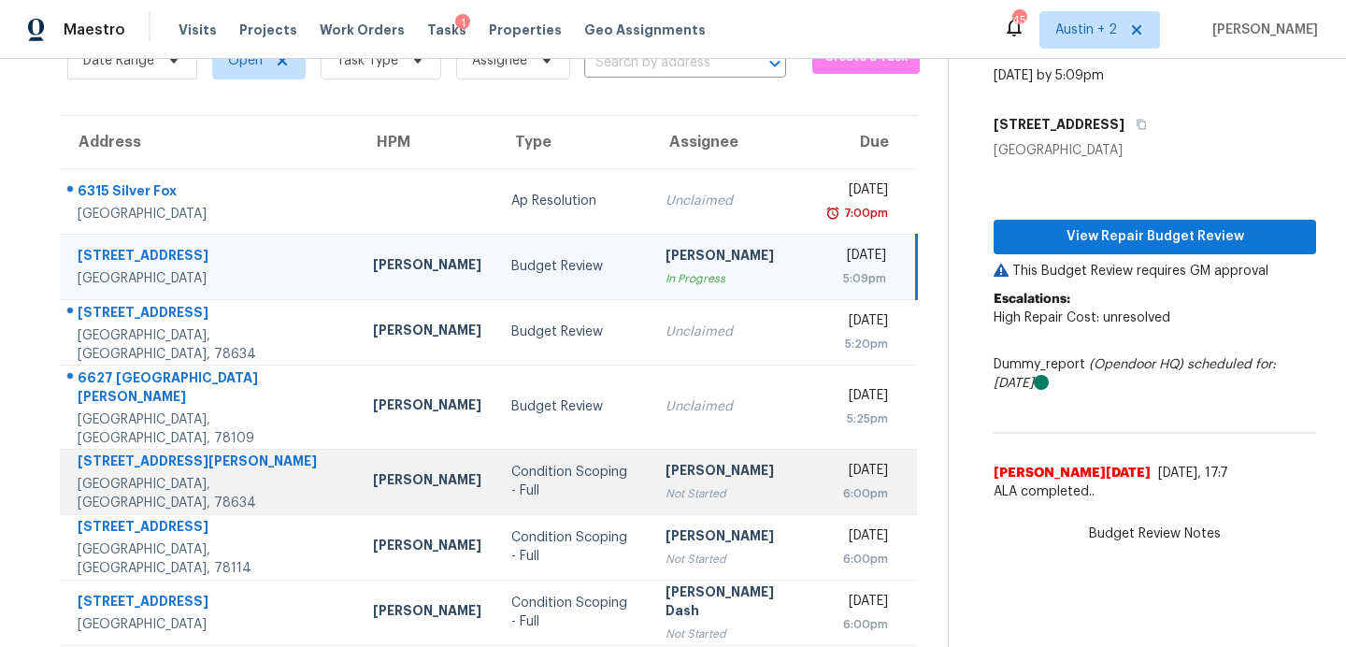
scroll to position [99, 0]
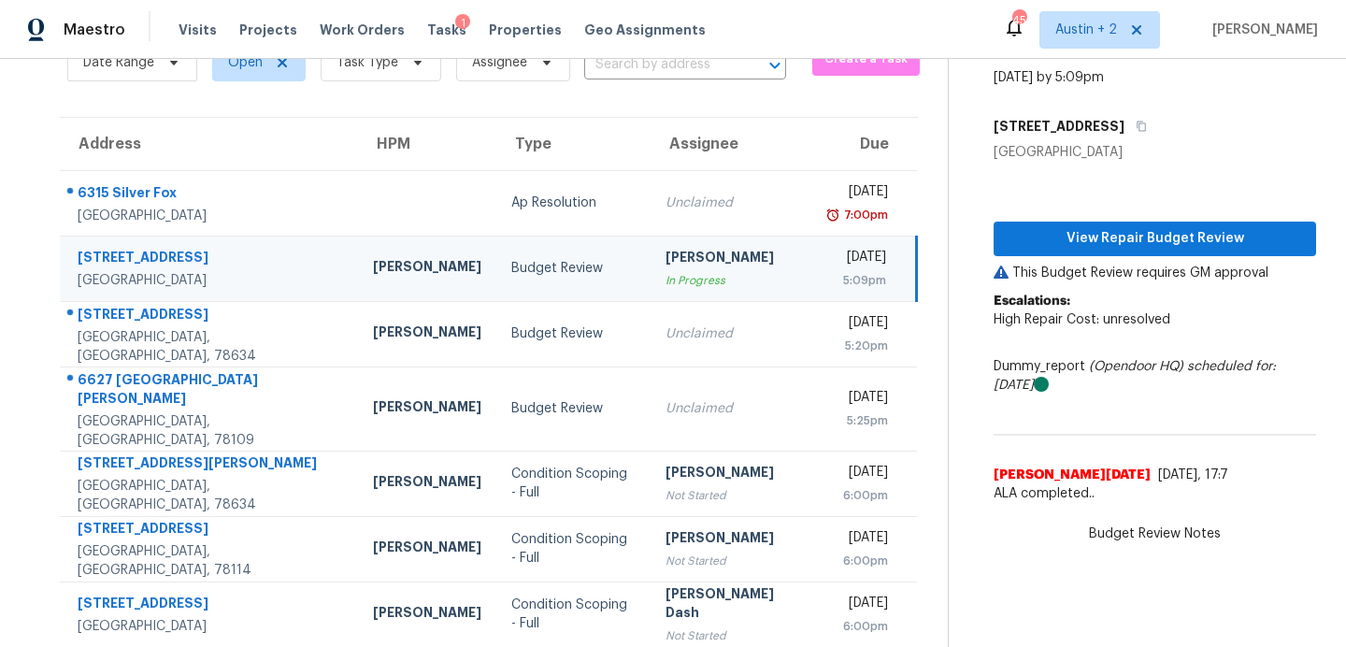
click at [496, 278] on td "Budget Review" at bounding box center [572, 268] width 153 height 65
click at [1148, 238] on span "View Repair Budget Review" at bounding box center [1155, 238] width 293 height 23
